Goal: Task Accomplishment & Management: Manage account settings

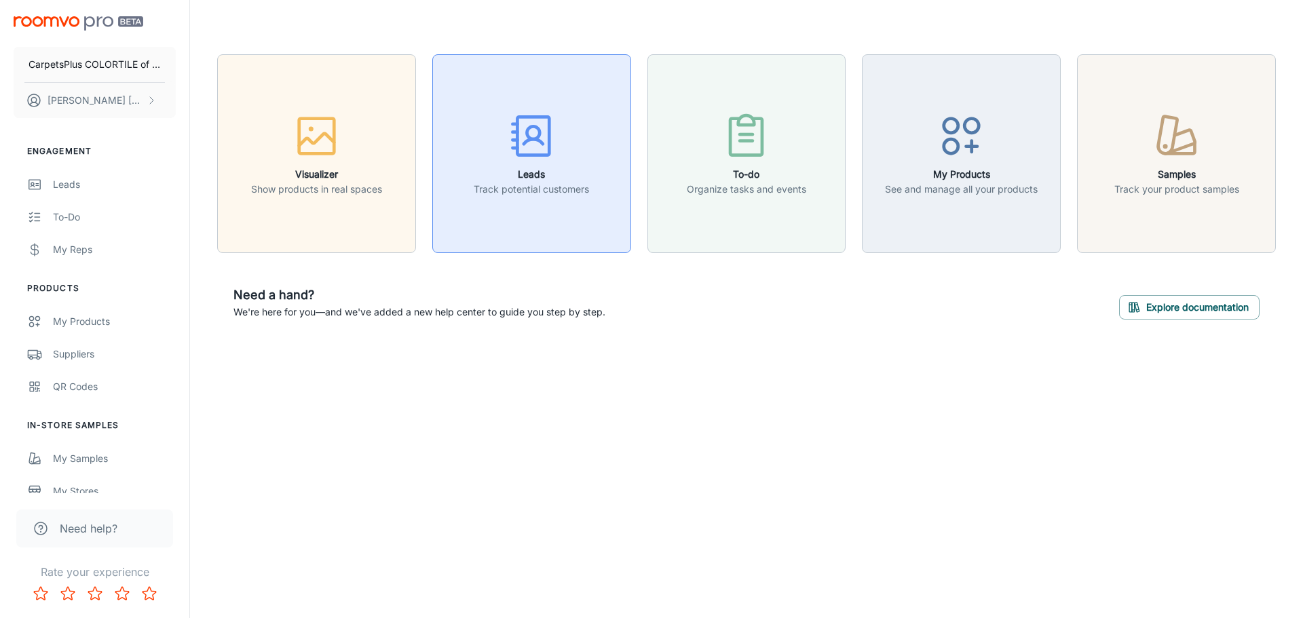
click at [548, 145] on rect "button" at bounding box center [533, 136] width 32 height 38
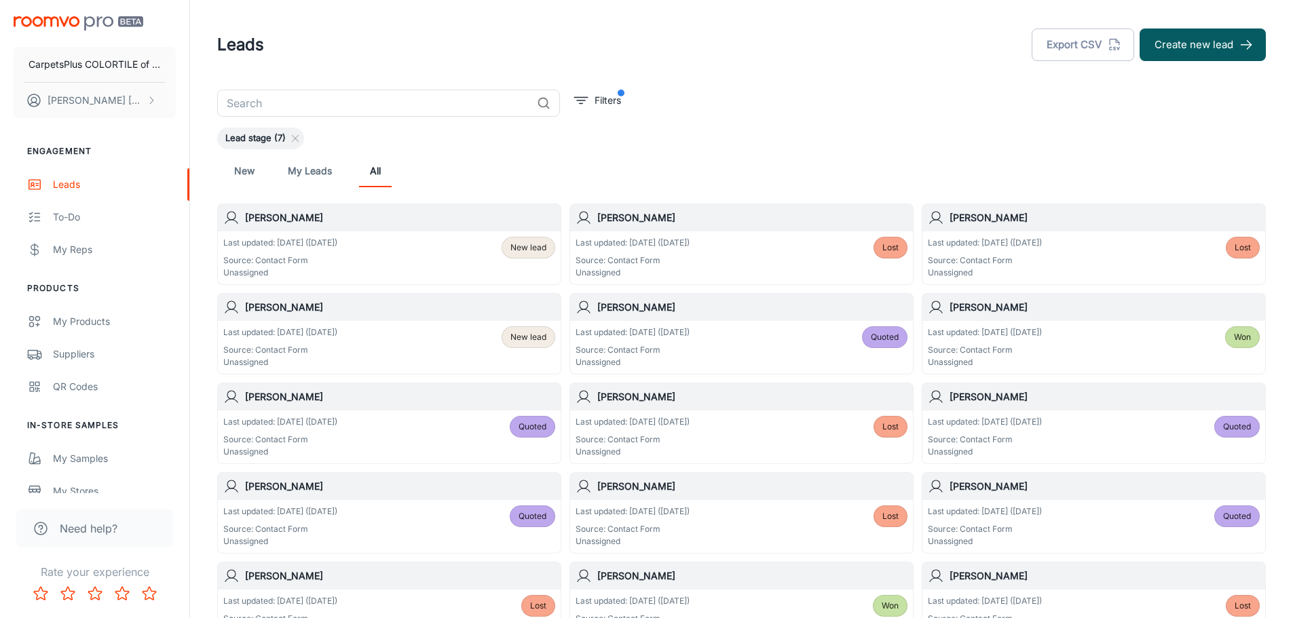
click at [445, 342] on div "Last updated: [DATE] ([DATE]) Source: Contact Form Unassigned New lead" at bounding box center [389, 348] width 332 height 42
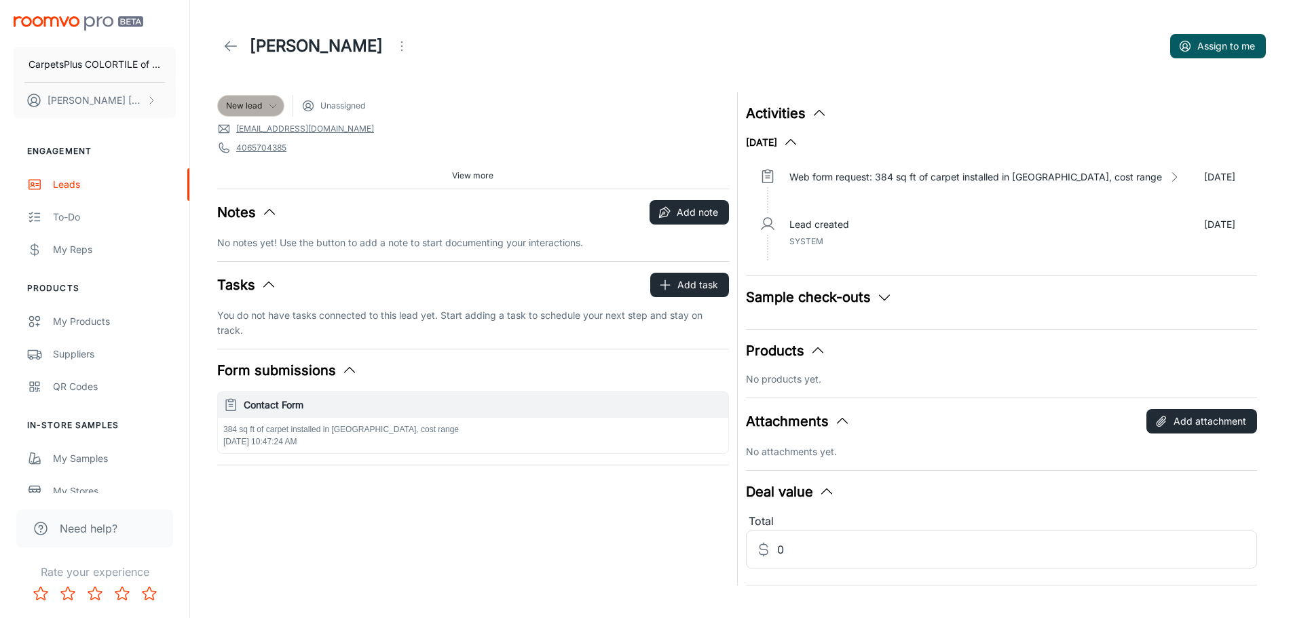
click at [263, 107] on div "New lead" at bounding box center [251, 106] width 50 height 12
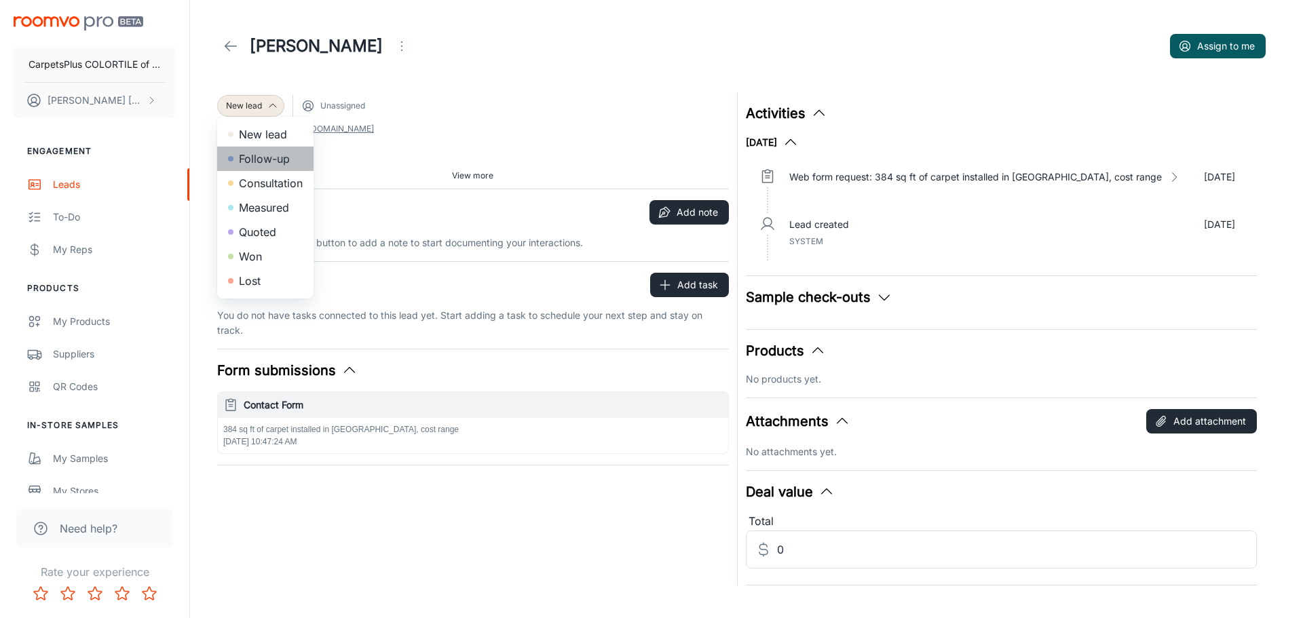
click at [254, 154] on li "Follow-up" at bounding box center [265, 159] width 96 height 24
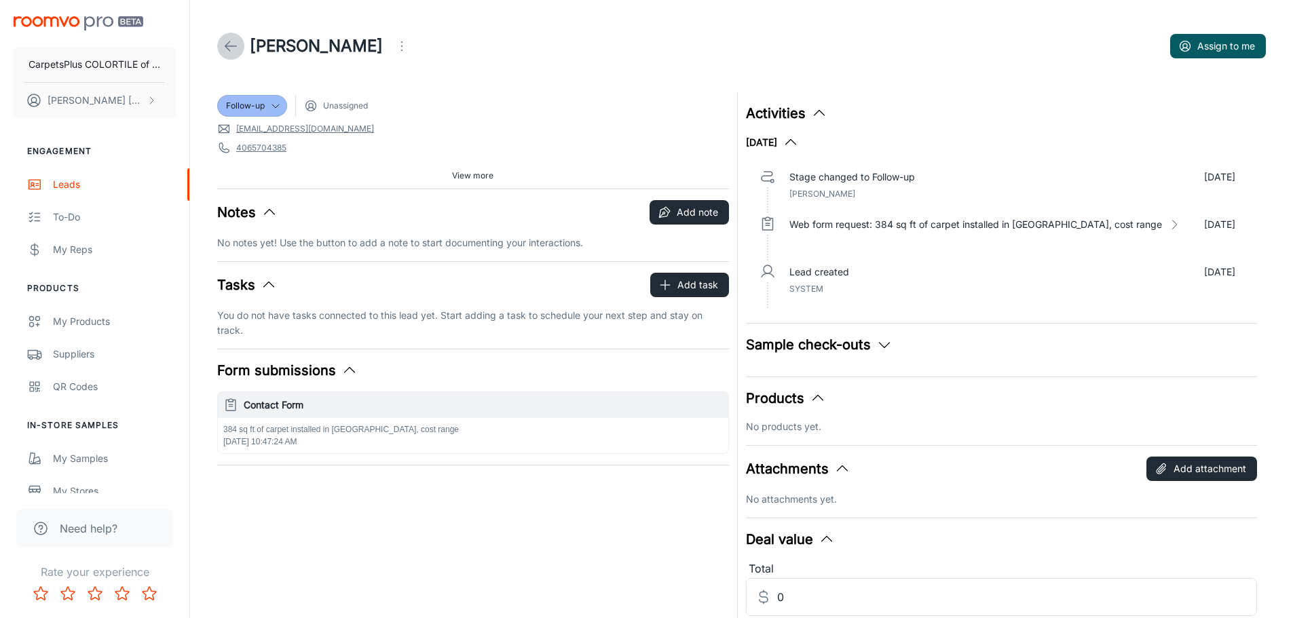
click at [229, 42] on icon at bounding box center [231, 46] width 16 height 16
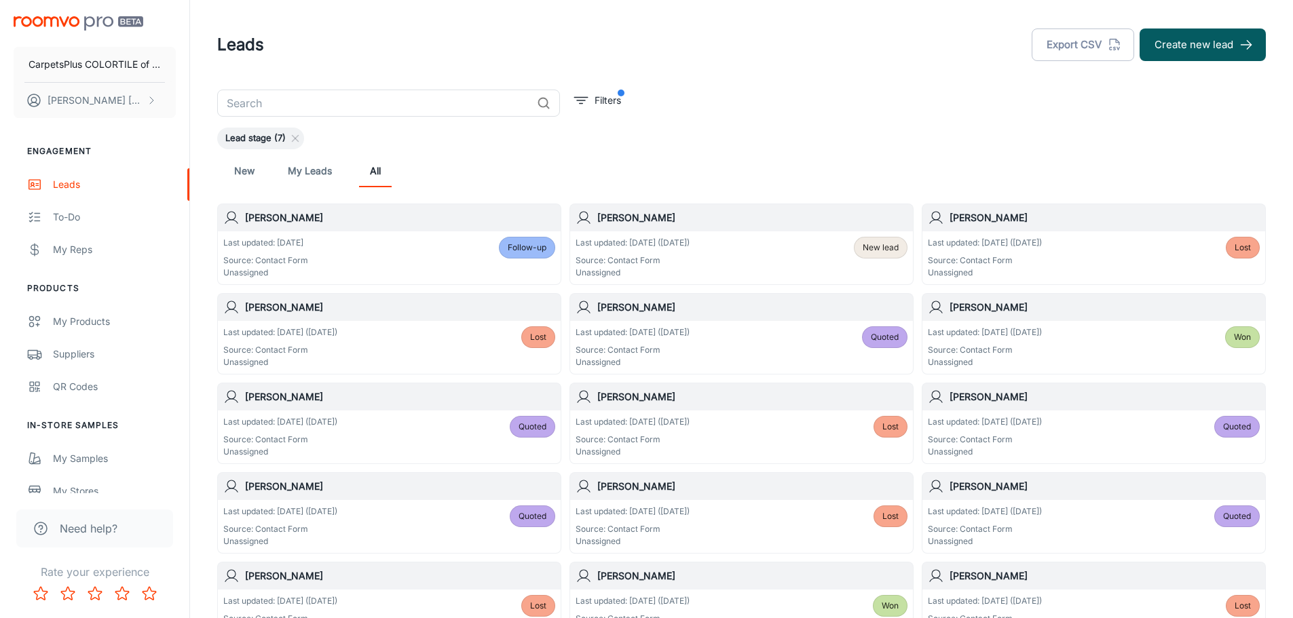
click at [825, 249] on div "Last updated: [DATE] ([DATE]) Source: Contact Form Unassigned New lead" at bounding box center [742, 258] width 332 height 42
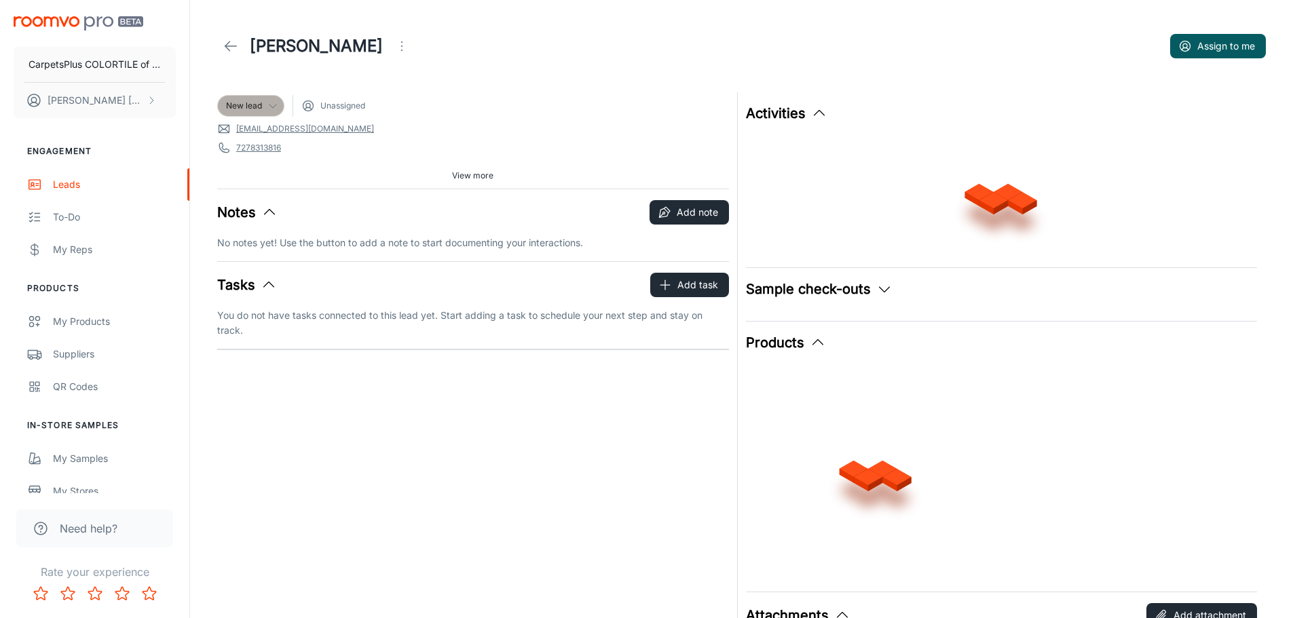
click at [264, 109] on div "New lead" at bounding box center [251, 106] width 50 height 12
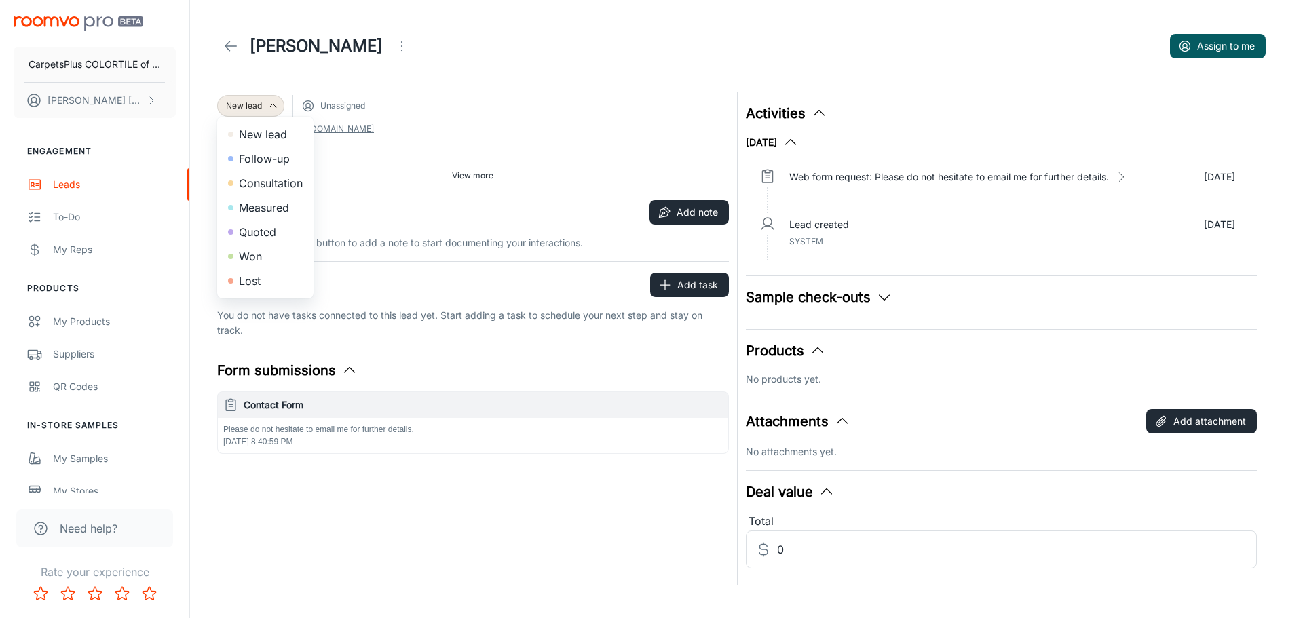
click at [257, 161] on li "Follow-up" at bounding box center [265, 159] width 96 height 24
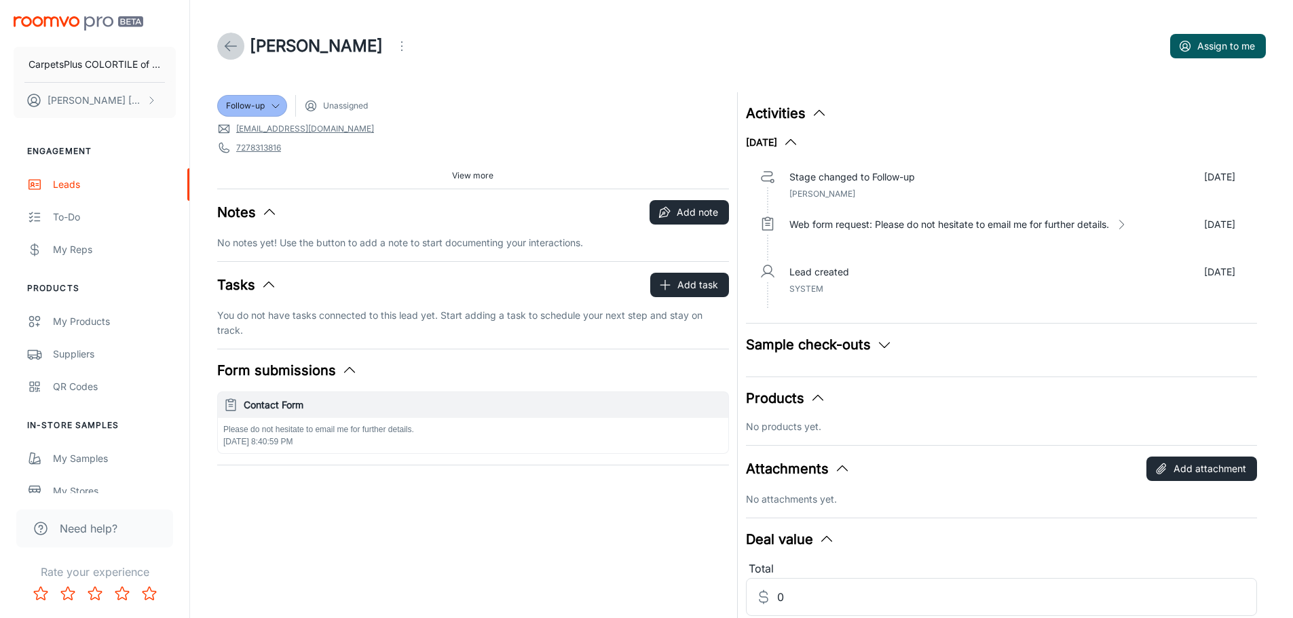
click at [234, 40] on icon at bounding box center [231, 46] width 16 height 16
